Goal: Obtain resource: Obtain resource

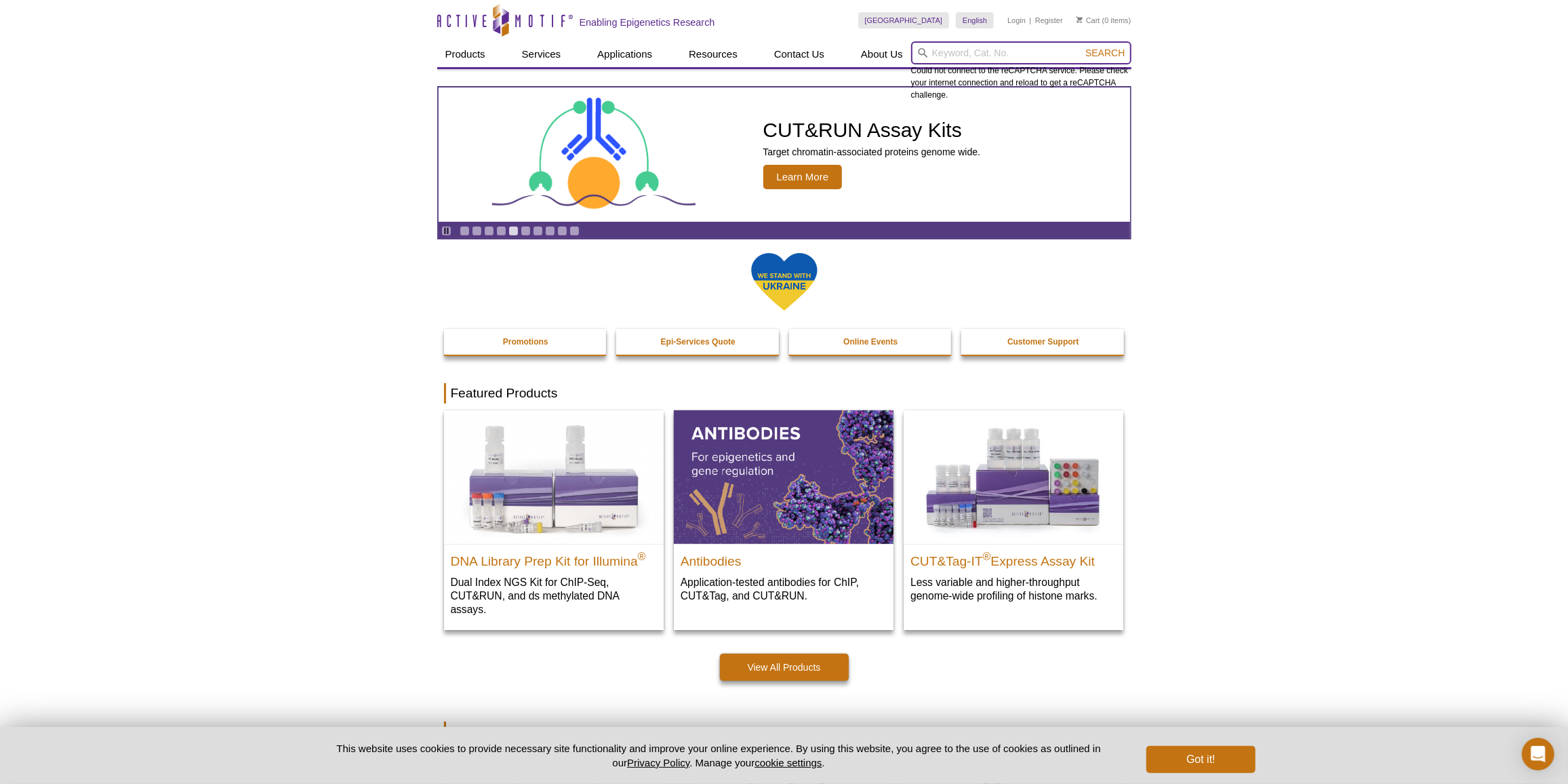
click at [1011, 44] on input "search" at bounding box center [1021, 53] width 220 height 23
paste input "54001"
click at [1020, 70] on li "54001 – Nuclear Complex Co-IP Kit" at bounding box center [997, 75] width 170 height 19
type input "54001 – Nuclear Complex Co-IP Kit"
click at [1098, 58] on span "Search" at bounding box center [1105, 53] width 39 height 11
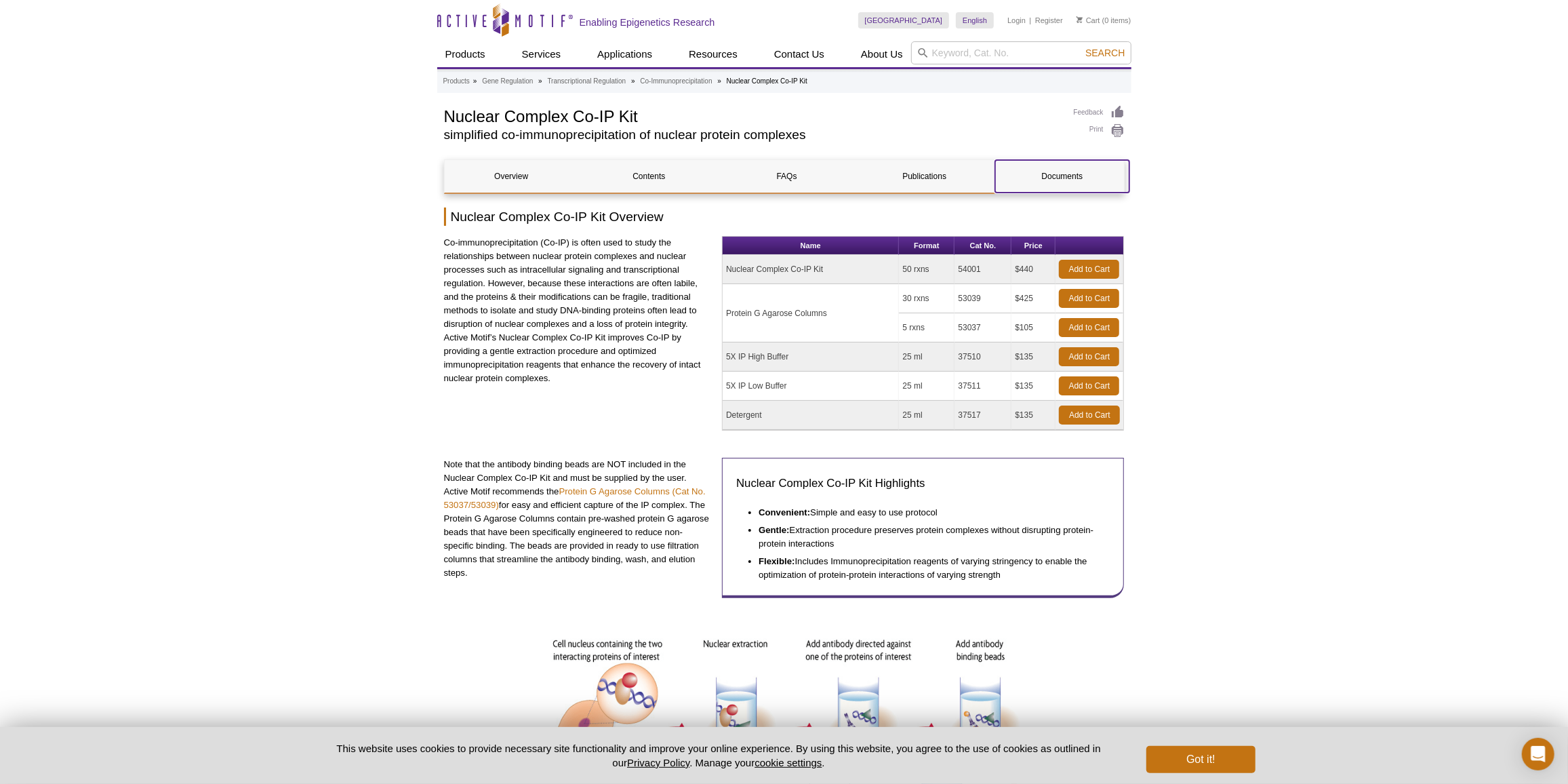
click at [1064, 180] on link "Documents" at bounding box center [1062, 176] width 134 height 33
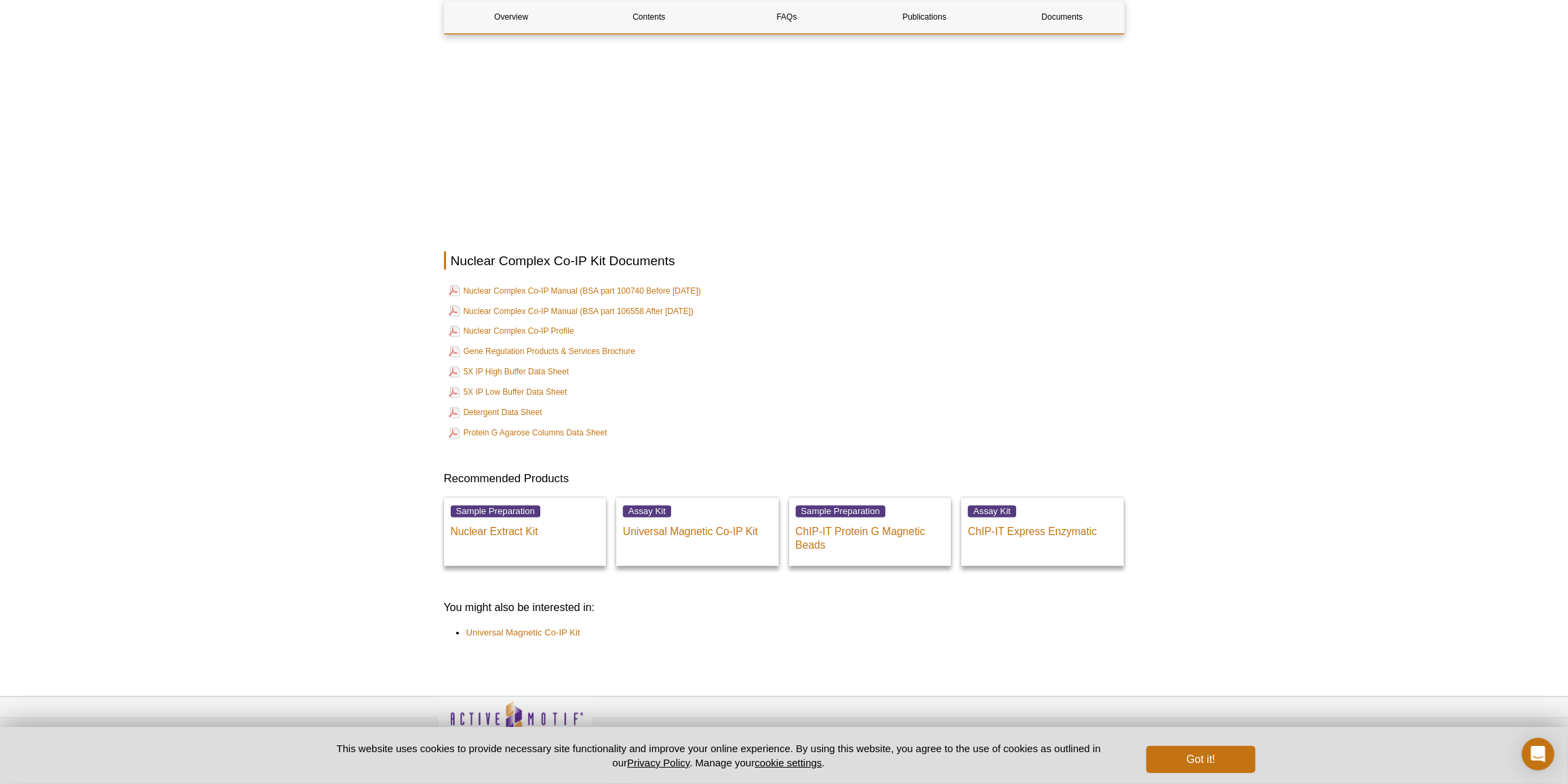
scroll to position [2047, 0]
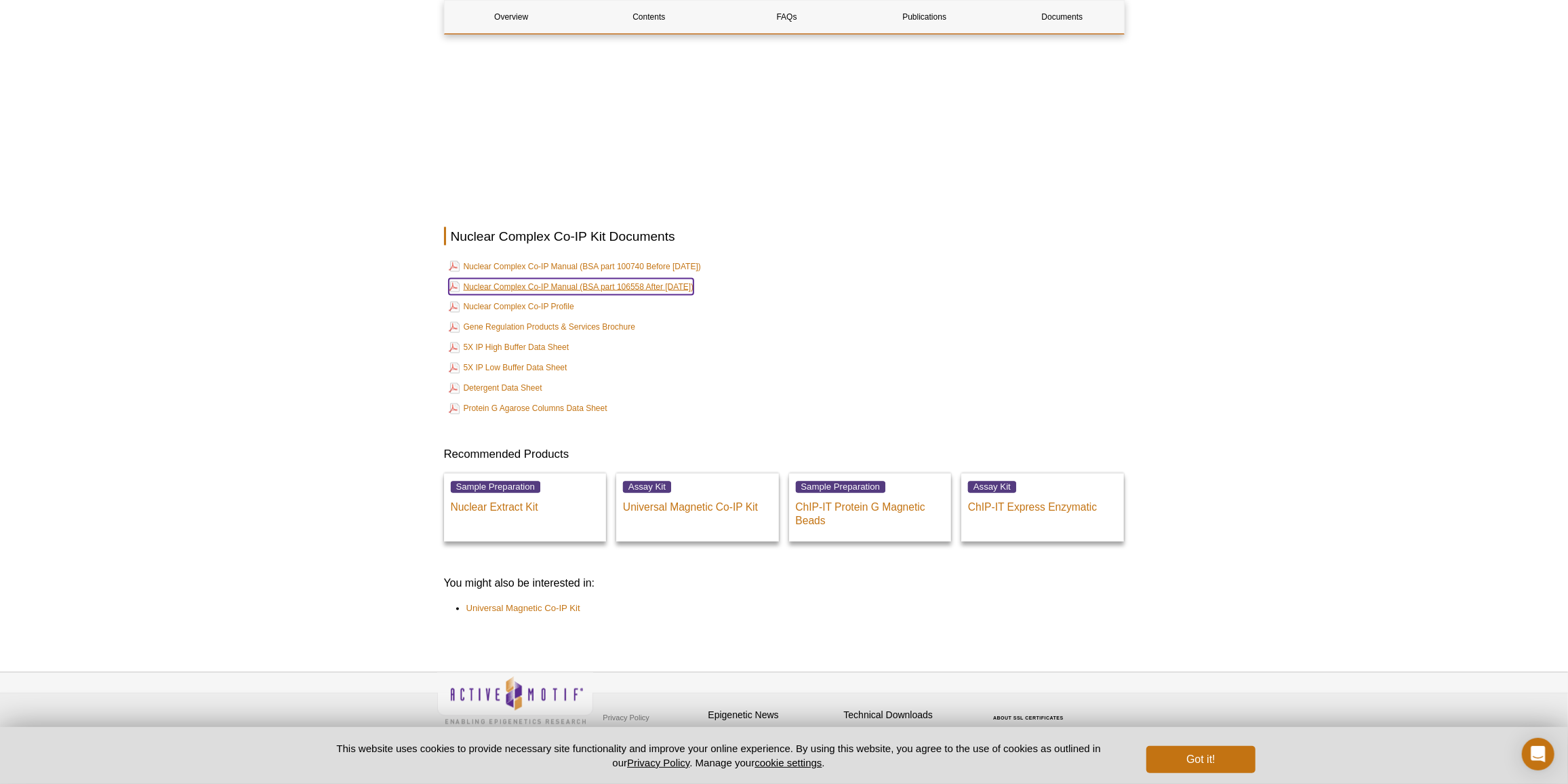
click at [651, 283] on link "Nuclear Complex Co-IP Manual (BSA part 106558 After Aug, 2024)" at bounding box center [571, 287] width 245 height 16
click at [630, 280] on link "Nuclear Complex Co-IP Manual (BSA part 106558 After Aug, 2024)" at bounding box center [571, 287] width 245 height 16
click at [624, 258] on link "Nuclear Complex Co-IP Manual (BSA part 100740 Before Aug, 2024)" at bounding box center [575, 267] width 252 height 16
